Goal: Check status: Check status

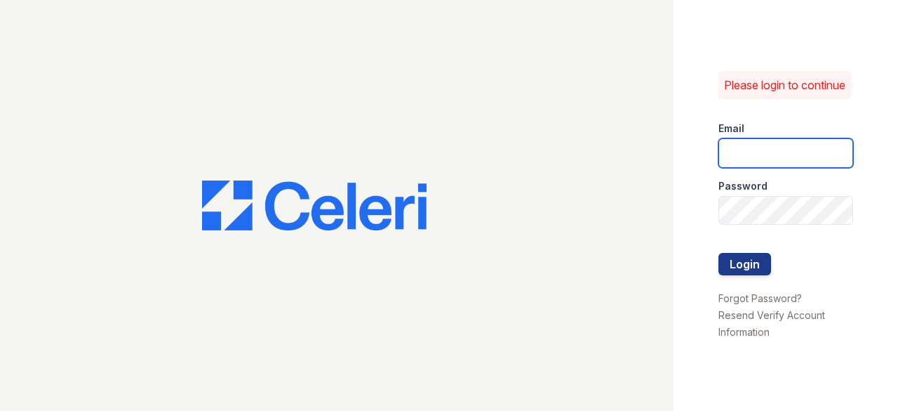
type input "monaes@livebe.com"
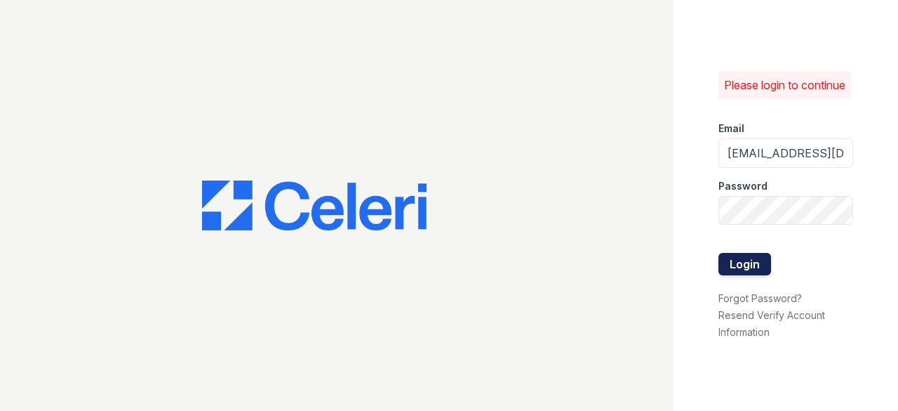
click at [748, 274] on button "Login" at bounding box center [745, 264] width 53 height 22
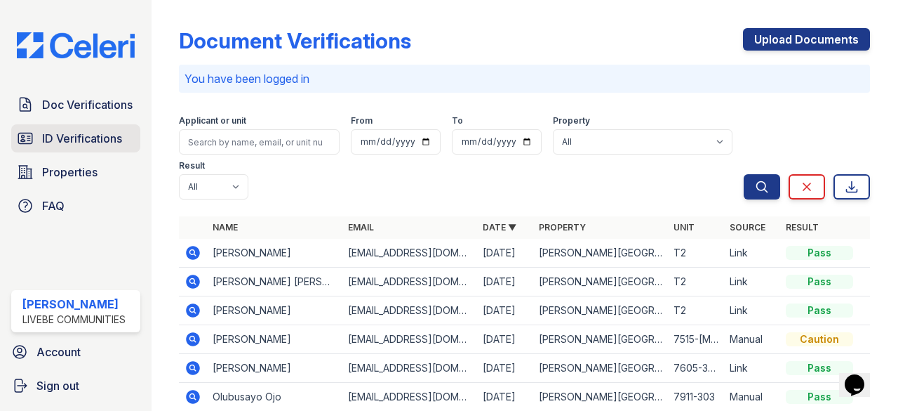
click at [60, 145] on span "ID Verifications" at bounding box center [82, 138] width 80 height 17
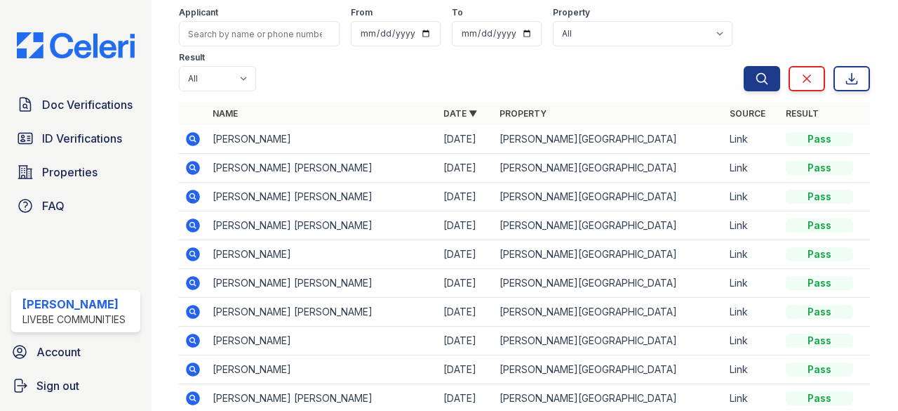
scroll to position [49, 0]
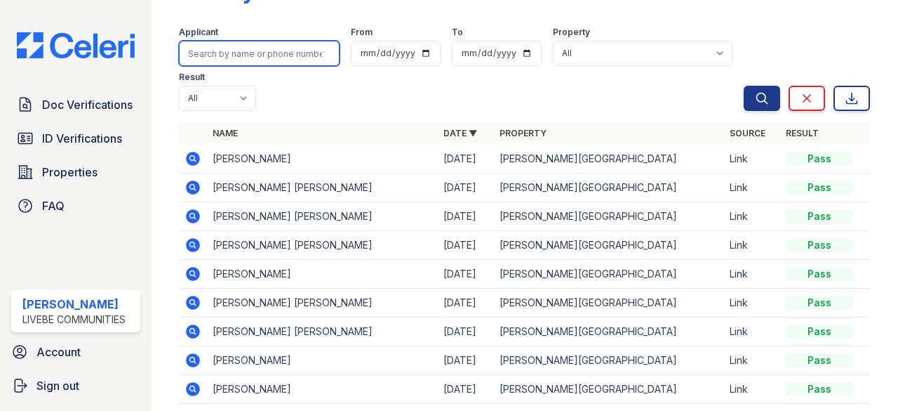
click at [255, 47] on input "search" at bounding box center [259, 53] width 161 height 25
type input "warren"
click at [744, 86] on button "Search" at bounding box center [762, 98] width 36 height 25
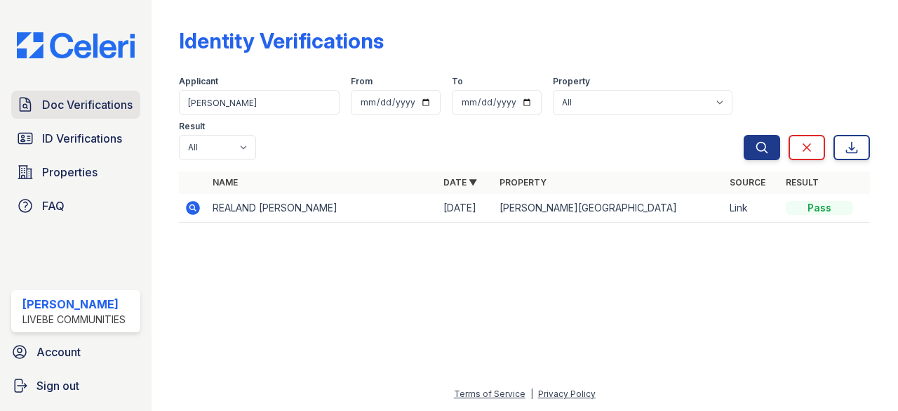
click at [88, 96] on span "Doc Verifications" at bounding box center [87, 104] width 91 height 17
